Goal: Task Accomplishment & Management: Manage account settings

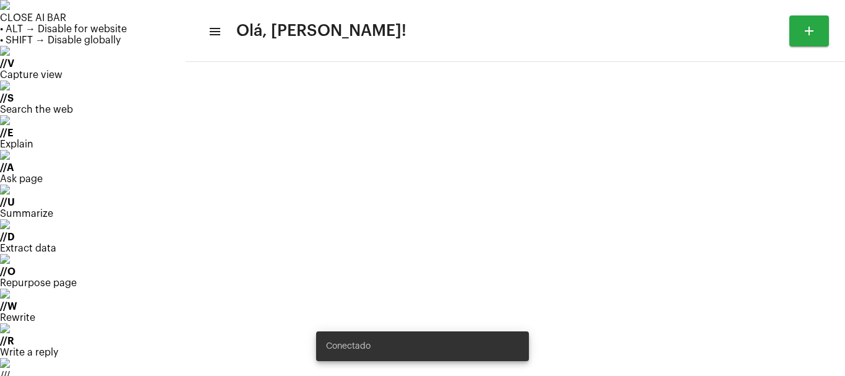
type input "[URL][DOMAIN_NAME][PERSON_NAME]"
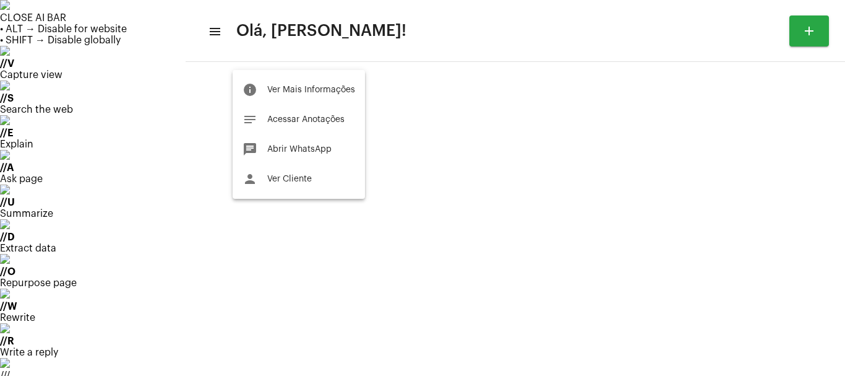
click at [65, 118] on div at bounding box center [422, 188] width 845 height 376
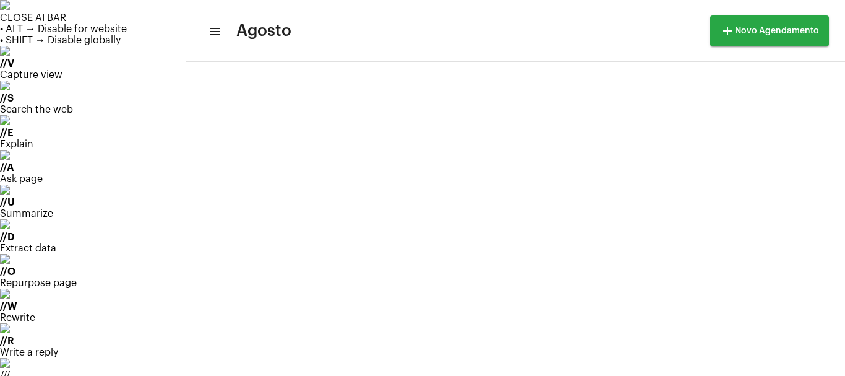
scroll to position [357, 0]
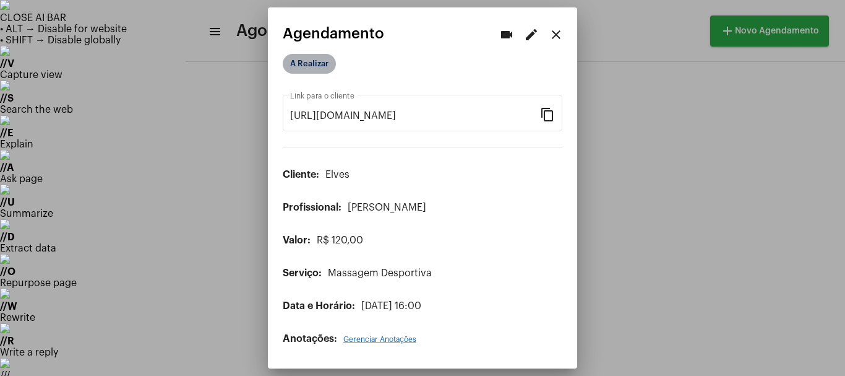
click at [312, 62] on mat-chip "A Realizar" at bounding box center [309, 64] width 53 height 20
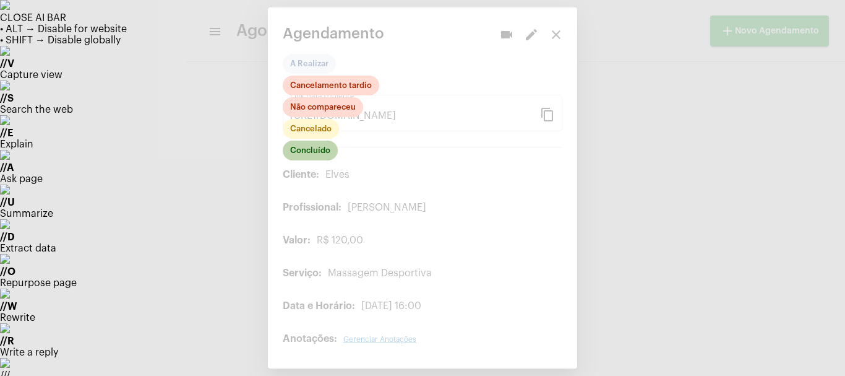
click at [307, 157] on mat-chip "Concluído" at bounding box center [310, 150] width 55 height 20
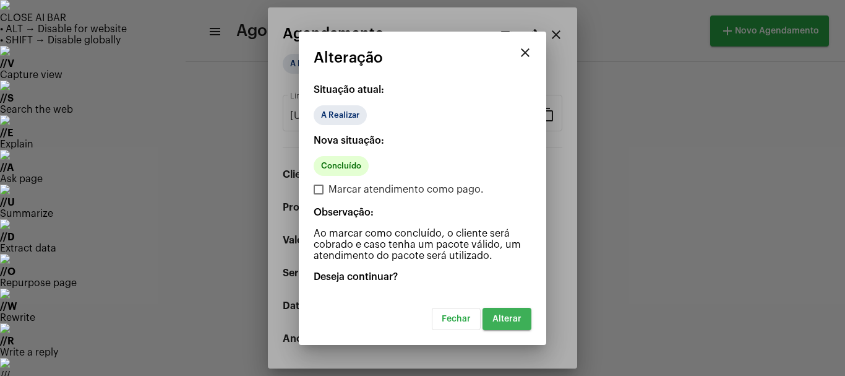
click at [507, 319] on span "Alterar" at bounding box center [506, 318] width 29 height 9
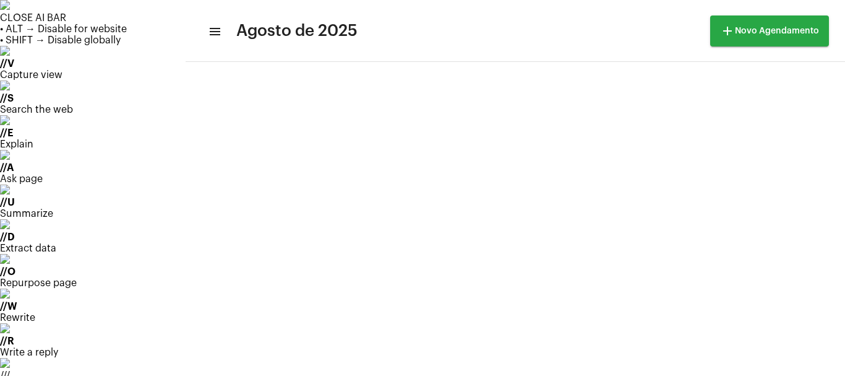
scroll to position [82, 0]
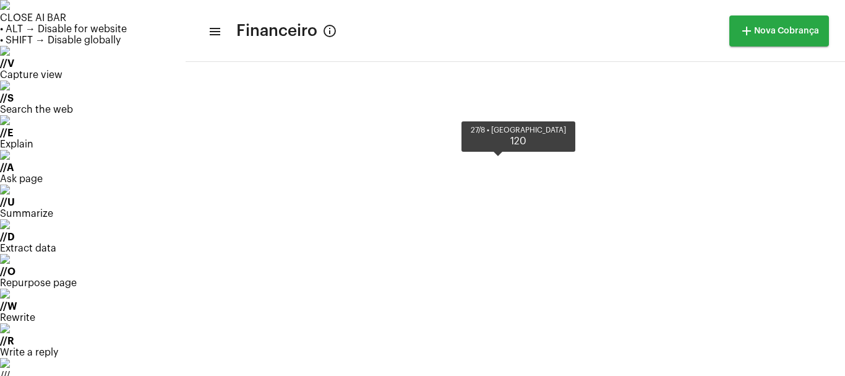
scroll to position [416, 0]
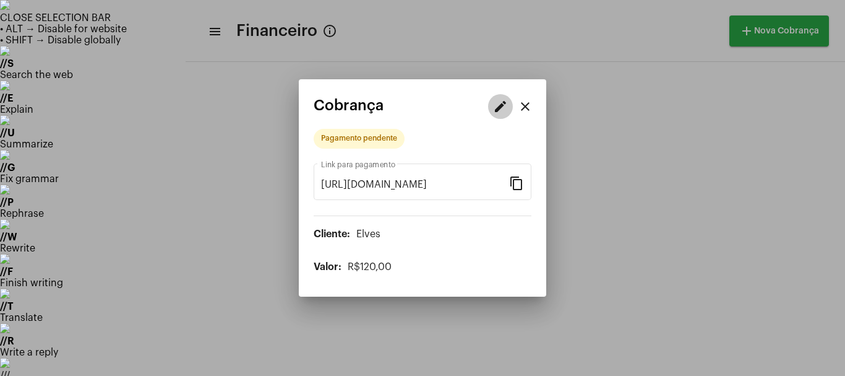
click at [500, 105] on mat-icon "edit" at bounding box center [500, 106] width 15 height 15
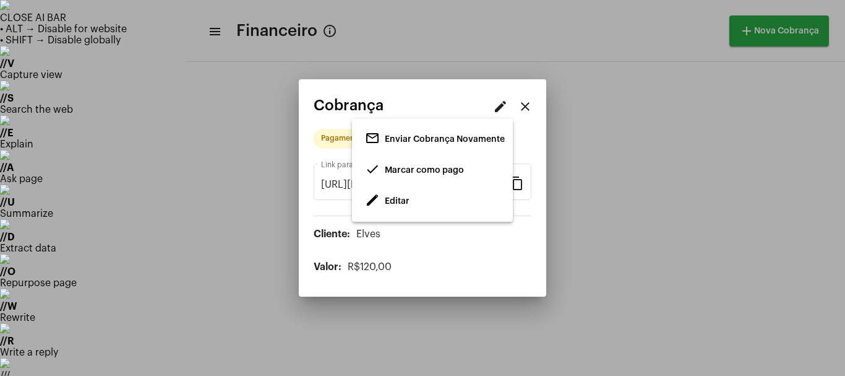
click at [617, 269] on div at bounding box center [422, 188] width 845 height 376
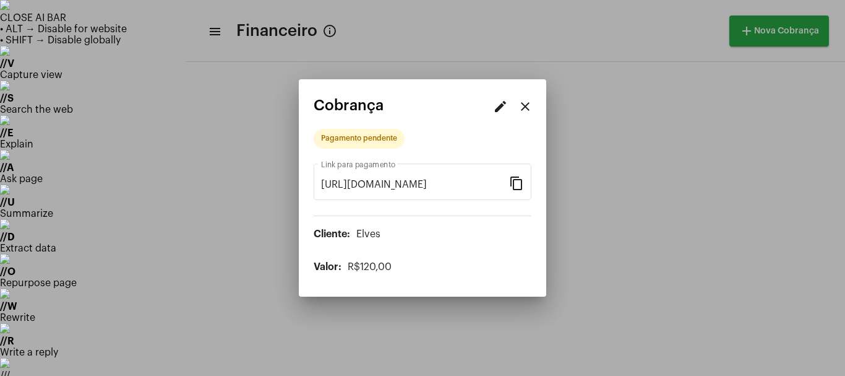
click at [377, 267] on span "R$120,00" at bounding box center [370, 267] width 44 height 10
click at [371, 268] on span "R$120,00" at bounding box center [370, 267] width 44 height 10
drag, startPoint x: 371, startPoint y: 268, endPoint x: 422, endPoint y: 261, distance: 51.9
click at [372, 268] on span "R$120,00" at bounding box center [370, 267] width 44 height 10
click at [503, 102] on mat-icon "edit" at bounding box center [500, 106] width 15 height 15
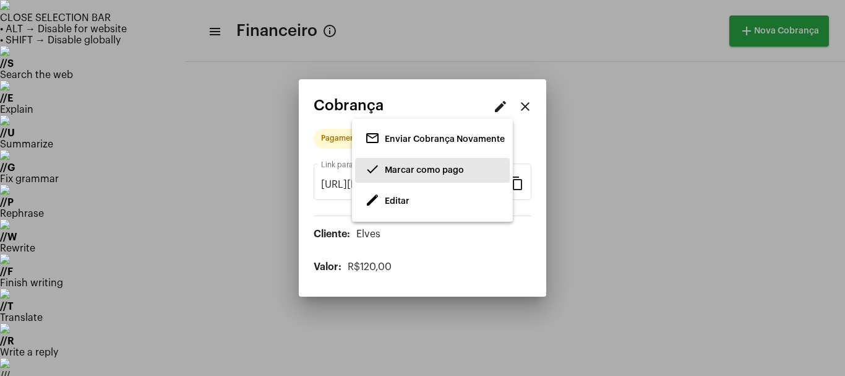
click at [443, 166] on span "Marcar como pago" at bounding box center [424, 170] width 79 height 9
